Goal: Task Accomplishment & Management: Manage account settings

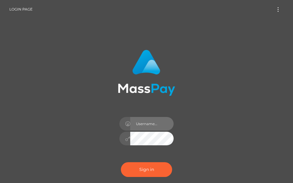
click at [149, 123] on input "text" at bounding box center [151, 124] width 43 height 14
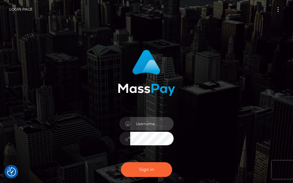
type input "[PERSON_NAME].cope2"
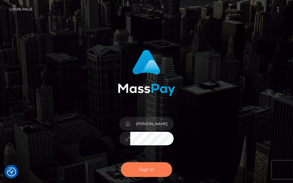
click at [133, 173] on button "Sign in" at bounding box center [146, 169] width 51 height 15
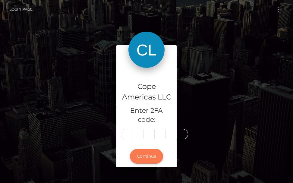
type input "7"
type input "5"
type input "3"
type input "1"
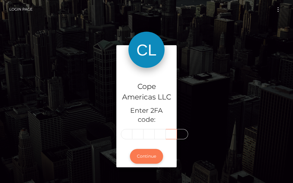
scroll to position [0, 0]
type input "7"
type input "9"
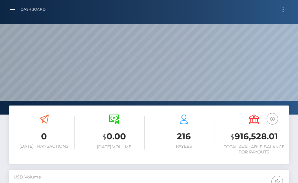
scroll to position [107, 135]
click at [284, 11] on button "Toggle navigation" at bounding box center [282, 9] width 11 height 8
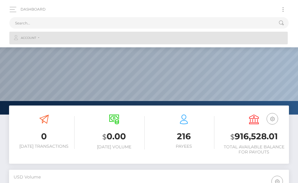
click at [42, 38] on link "Account" at bounding box center [148, 38] width 278 height 13
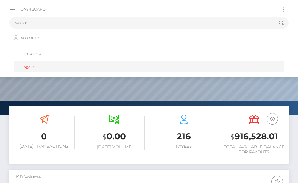
click at [29, 68] on link "Logout" at bounding box center [148, 66] width 269 height 11
